Goal: Information Seeking & Learning: Learn about a topic

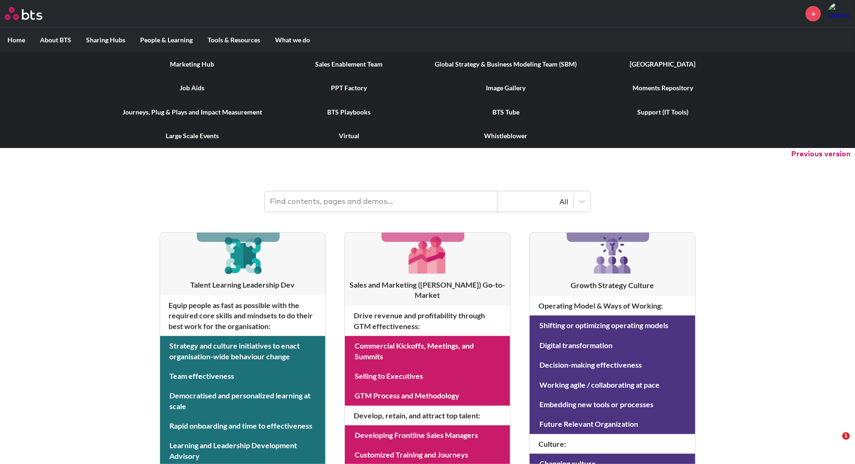
click at [327, 64] on link "Sales Enablement Team" at bounding box center [349, 64] width 157 height 24
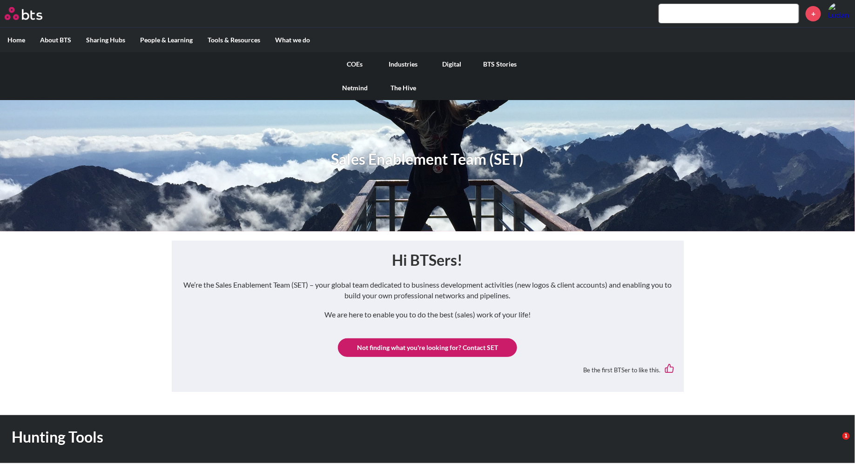
click at [407, 66] on link "Industries" at bounding box center [404, 64] width 48 height 24
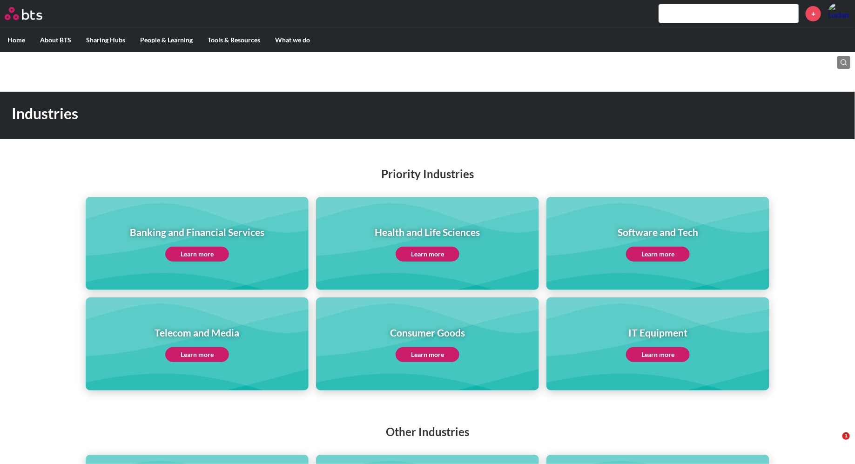
click at [435, 256] on link "Learn more" at bounding box center [428, 254] width 64 height 15
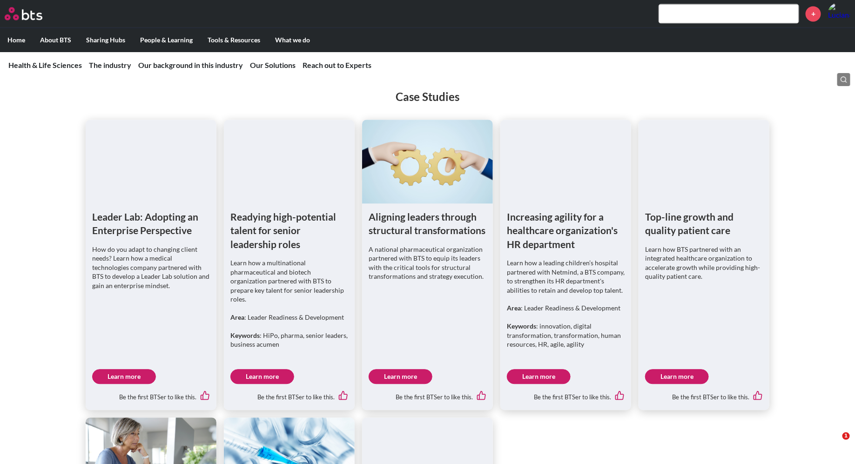
scroll to position [2692, 0]
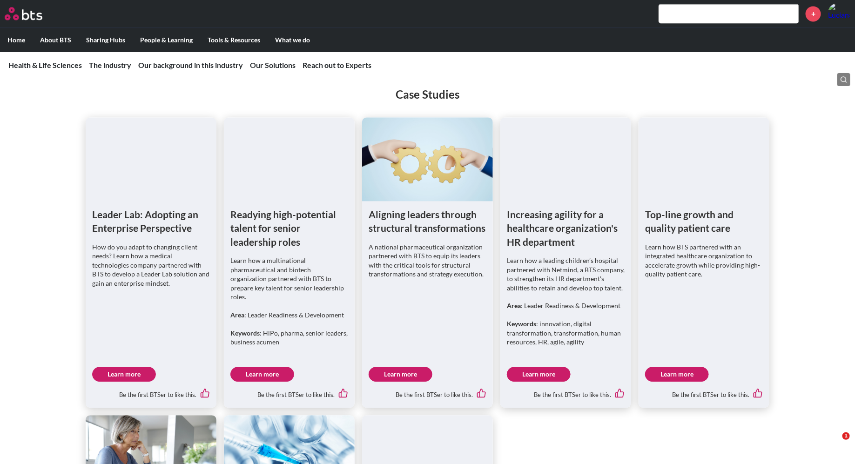
click at [549, 367] on link "Learn more" at bounding box center [539, 374] width 64 height 15
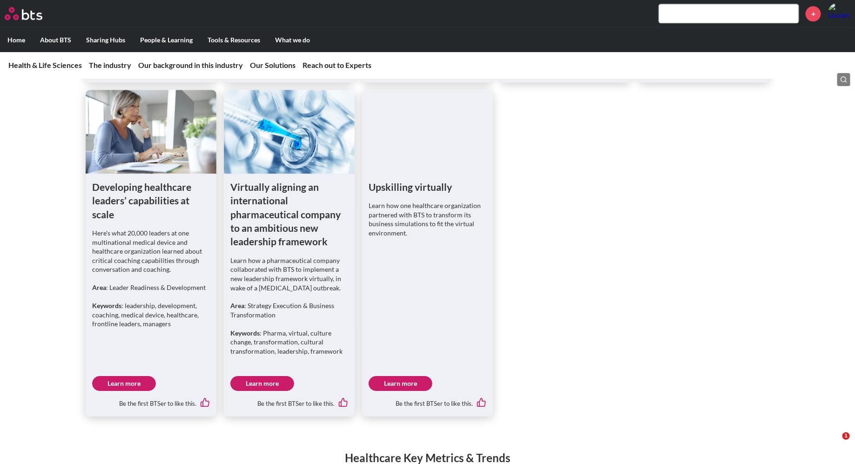
scroll to position [3020, 0]
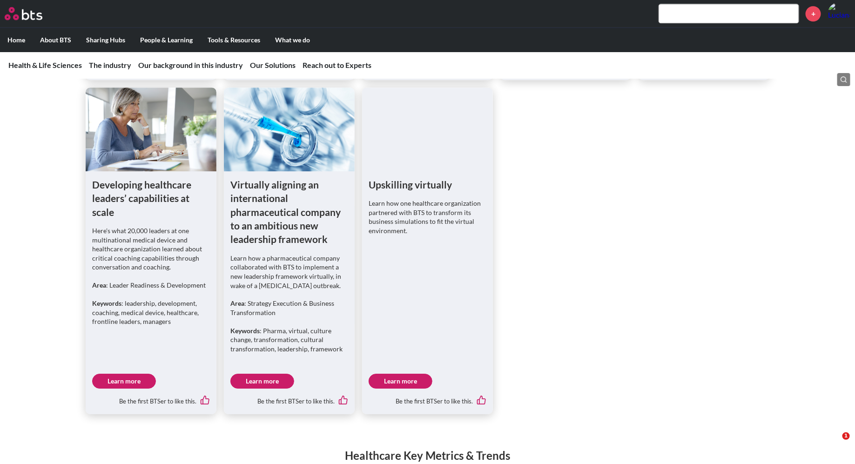
click at [120, 374] on link "Learn more" at bounding box center [124, 381] width 64 height 15
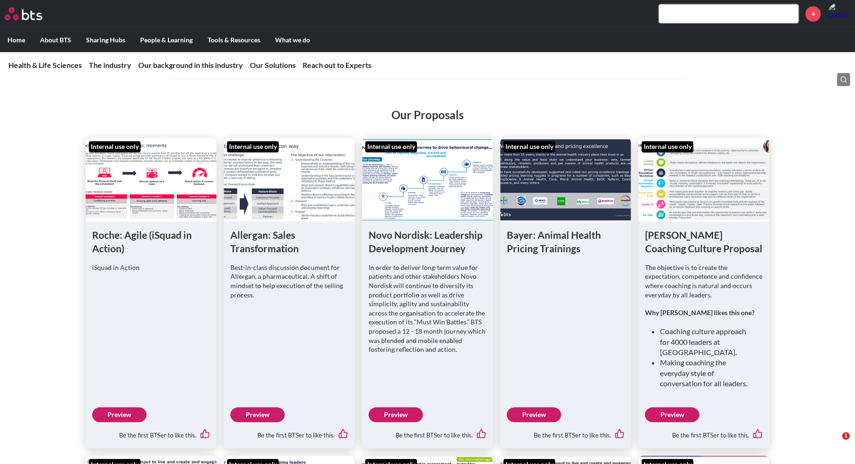
scroll to position [4287, 0]
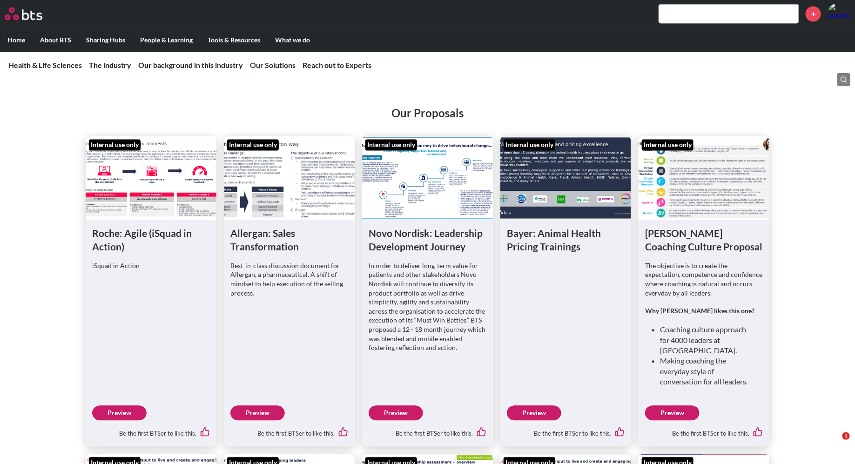
click at [259, 406] on link "Preview" at bounding box center [258, 413] width 54 height 15
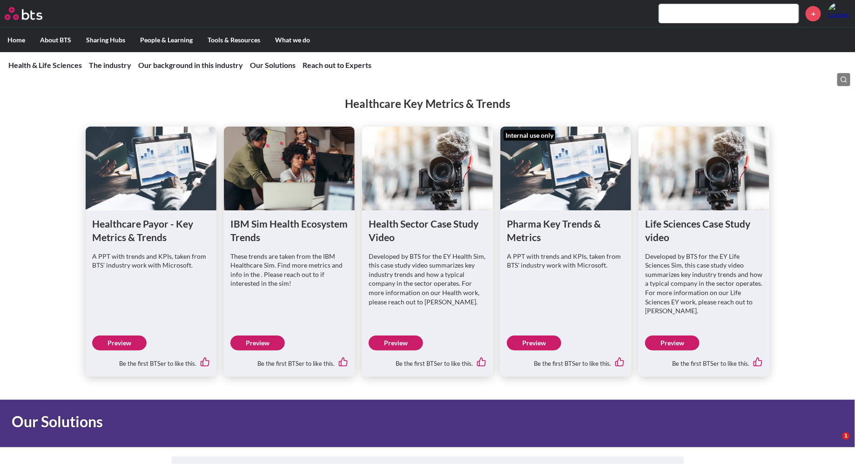
scroll to position [3368, 0]
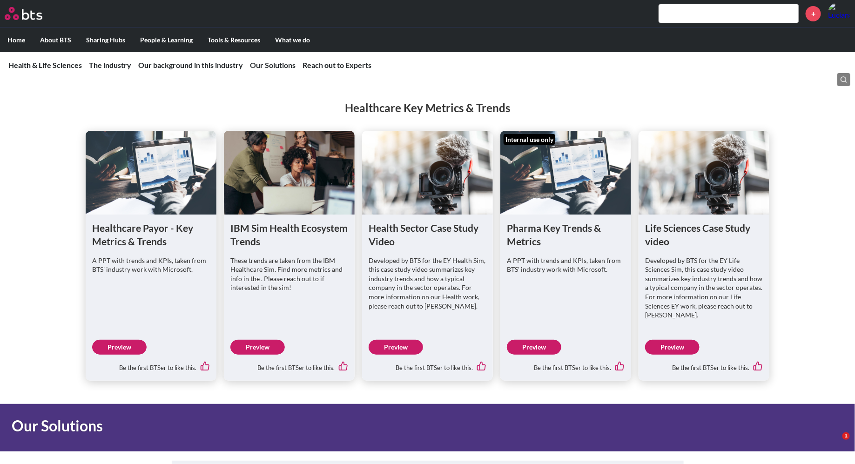
click at [402, 340] on link "Preview" at bounding box center [396, 347] width 54 height 15
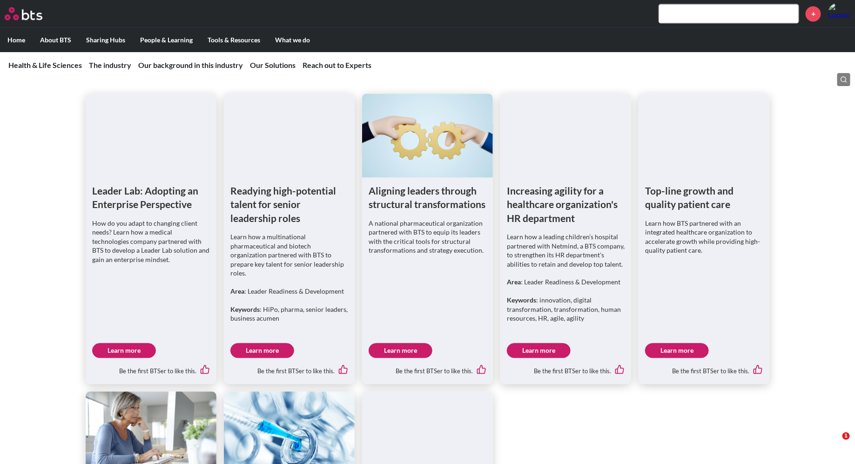
scroll to position [2703, 0]
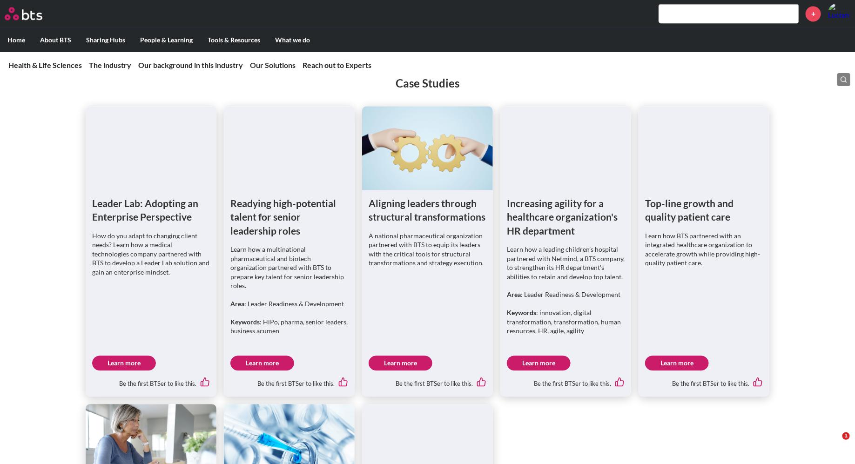
click at [683, 356] on link "Learn more" at bounding box center [677, 363] width 64 height 15
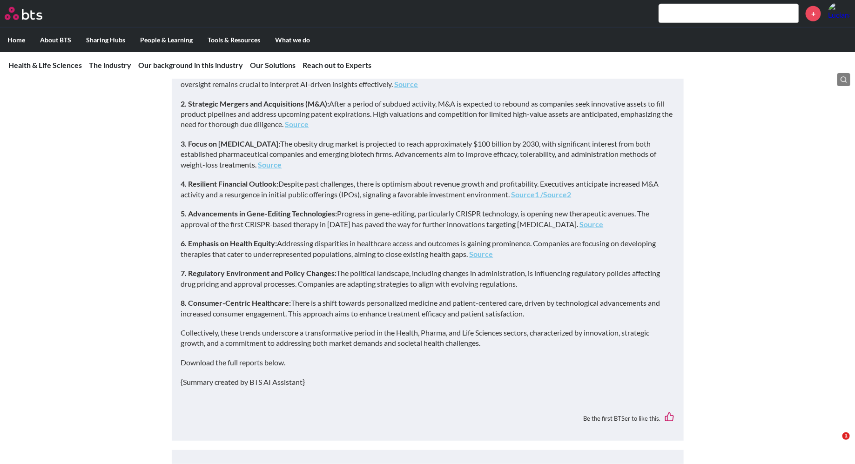
scroll to position [0, 0]
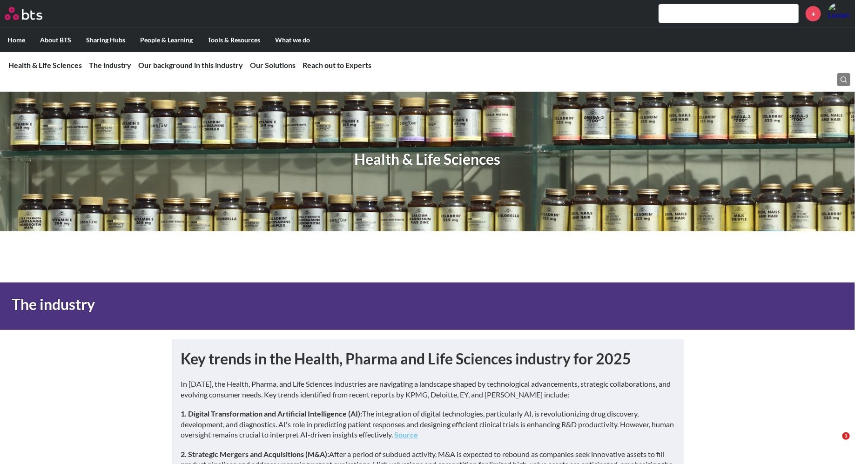
click at [694, 14] on input "text" at bounding box center [729, 13] width 140 height 19
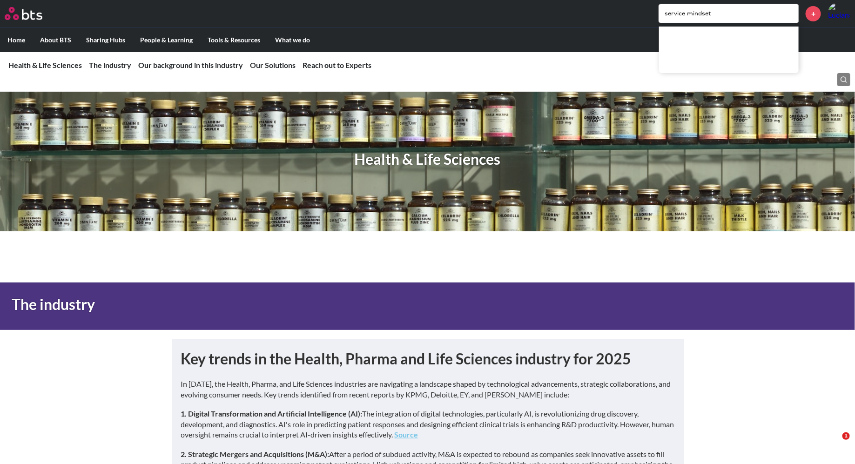
click at [15, 41] on label "Home" at bounding box center [16, 40] width 33 height 24
click at [0, 0] on input "Home" at bounding box center [0, 0] width 0 height 0
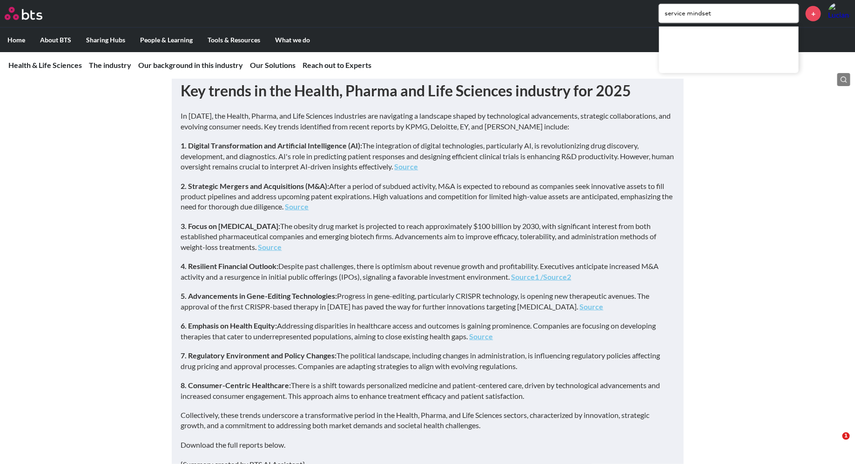
scroll to position [263, 0]
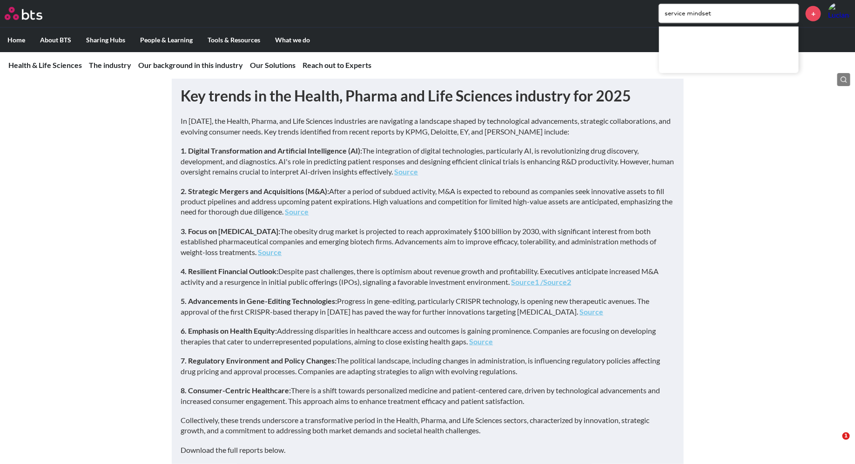
click at [419, 171] on link "Source" at bounding box center [407, 171] width 24 height 9
drag, startPoint x: 722, startPoint y: 18, endPoint x: 645, endPoint y: 9, distance: 77.3
click at [645, 10] on div "service mindset +" at bounding box center [455, 13] width 791 height 22
type input "danaher"
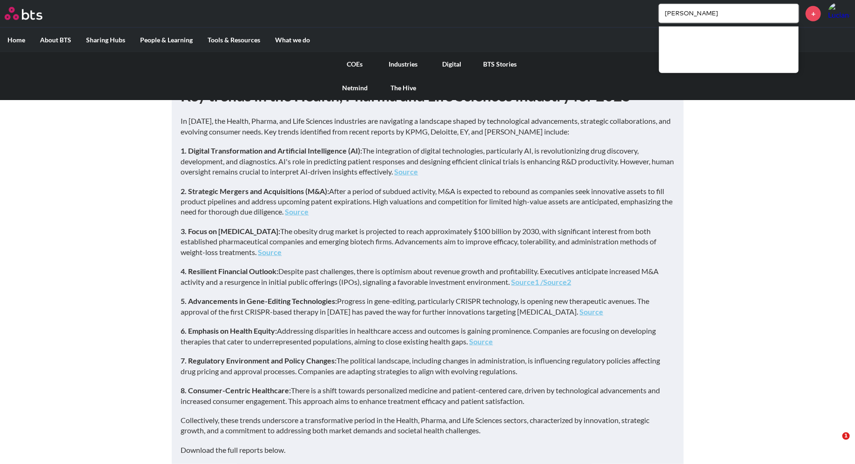
click at [357, 65] on link "COEs" at bounding box center [355, 64] width 48 height 24
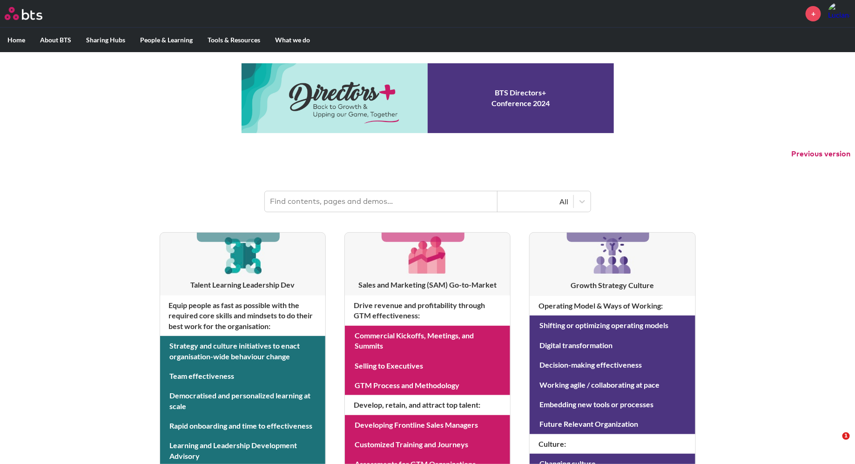
click at [338, 202] on input "text" at bounding box center [381, 201] width 233 height 20
type input "service mindset"
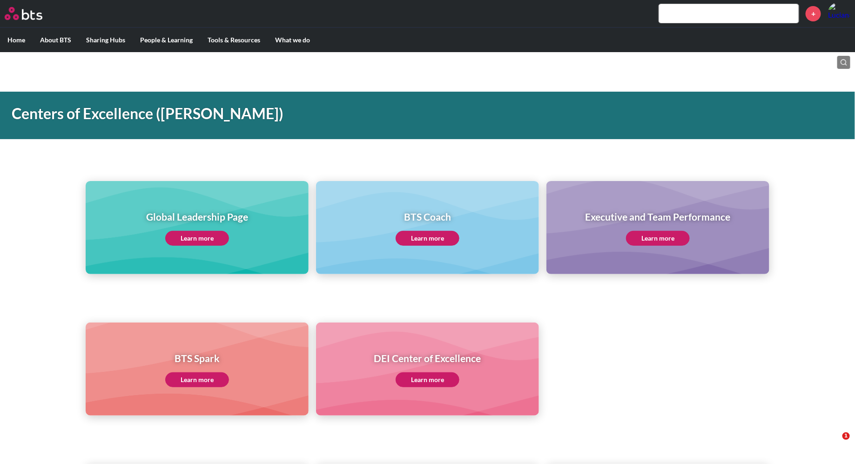
click at [667, 238] on link "Learn more" at bounding box center [658, 238] width 64 height 15
